Goal: Task Accomplishment & Management: Complete application form

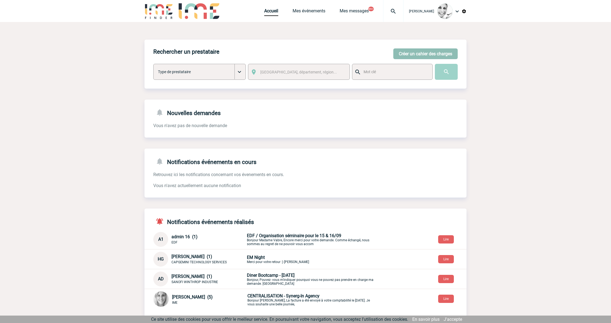
click at [417, 54] on button "Créer un cahier des charges" at bounding box center [426, 53] width 64 height 11
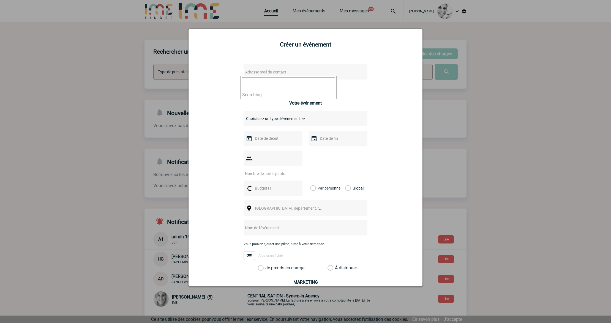
click at [275, 72] on span "Adresse mail du contact" at bounding box center [265, 72] width 41 height 4
type input "[EMAIL_ADDRESS][DOMAIN_NAME]"
click at [92, 104] on div at bounding box center [305, 161] width 611 height 323
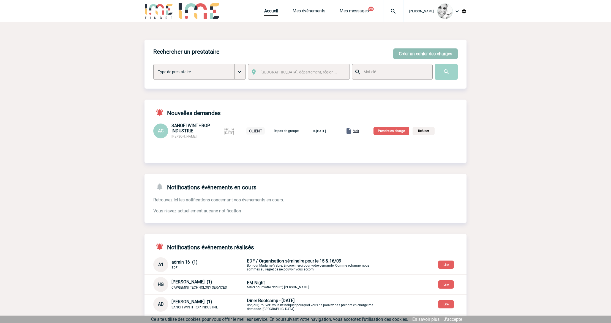
click at [408, 51] on button "Créer un cahier des charges" at bounding box center [426, 53] width 64 height 11
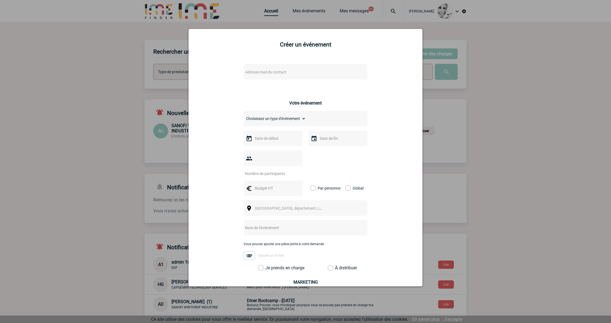
click at [265, 61] on div "Adresse mail du contact Ce contact n'a pas d’entité active dans la plateforme V…" at bounding box center [306, 201] width 220 height 284
click at [260, 73] on span "Adresse mail du contact" at bounding box center [265, 72] width 41 height 4
type input "[EMAIL_ADDRESS][DOMAIN_NAME]"
click at [94, 98] on div at bounding box center [305, 161] width 611 height 323
